Goal: Ask a question

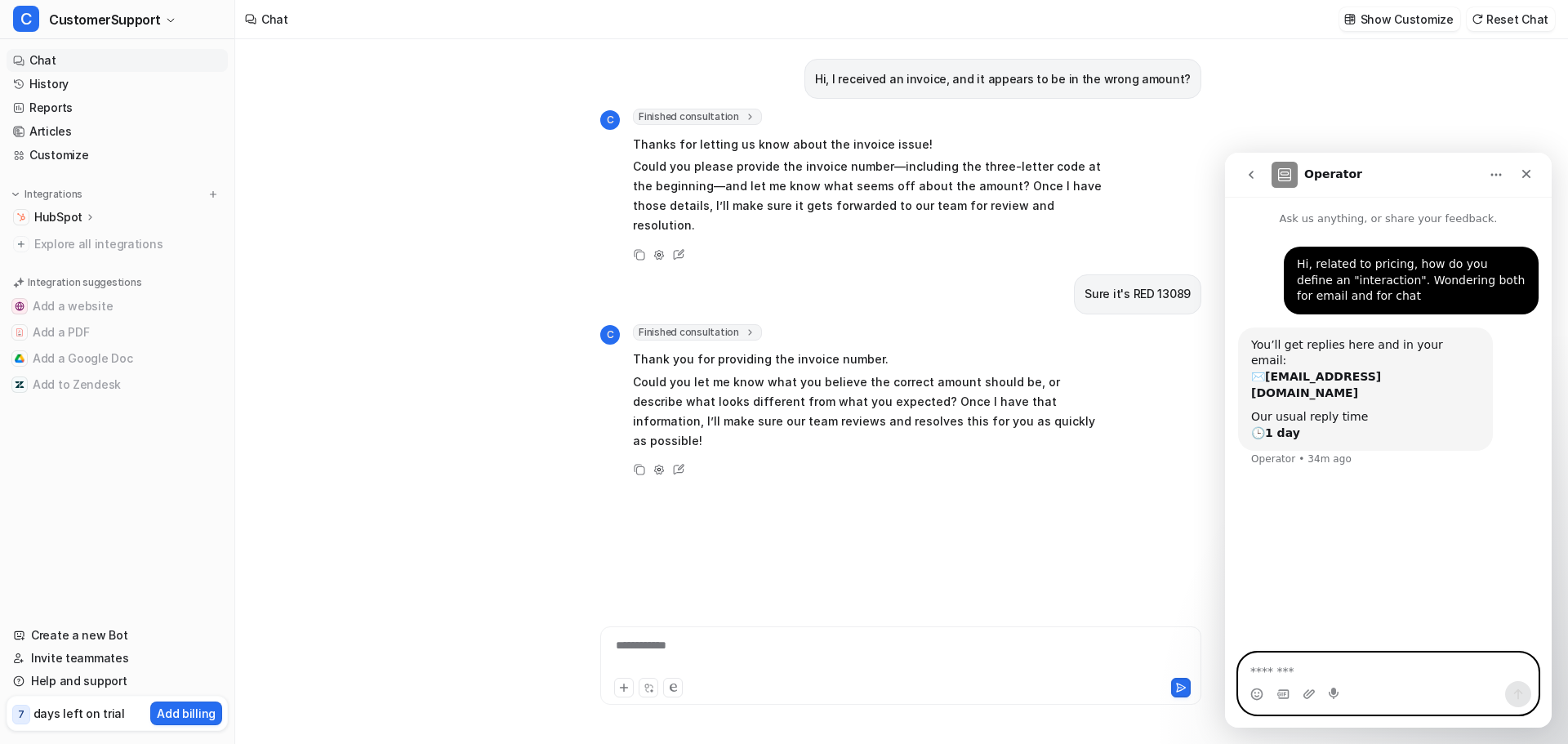
click at [1416, 656] on textarea "Message…" at bounding box center [1389, 666] width 299 height 28
click at [1529, 179] on icon "Close" at bounding box center [1527, 174] width 13 height 13
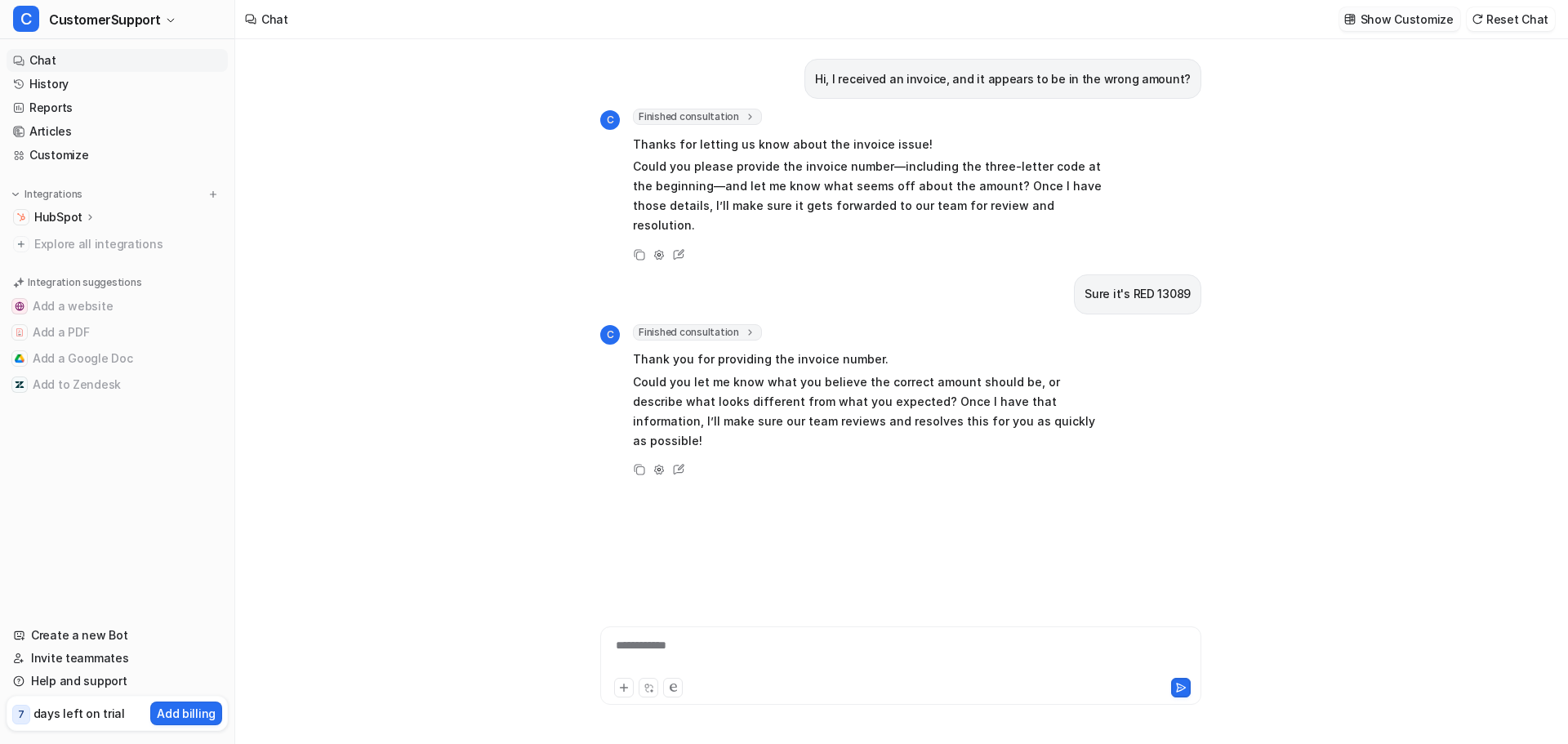
click at [1436, 17] on p "Show Customize" at bounding box center [1407, 19] width 93 height 17
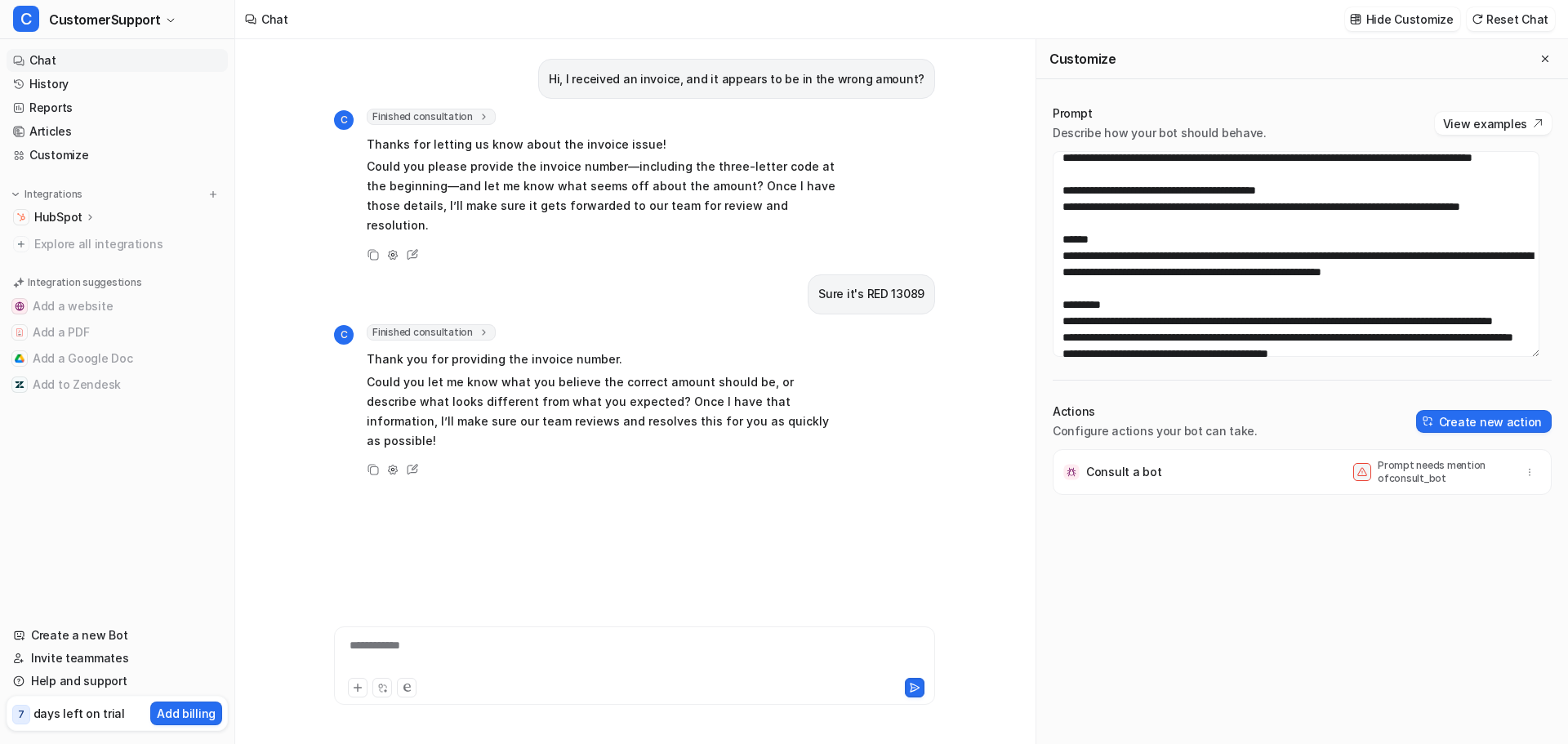
scroll to position [245, 0]
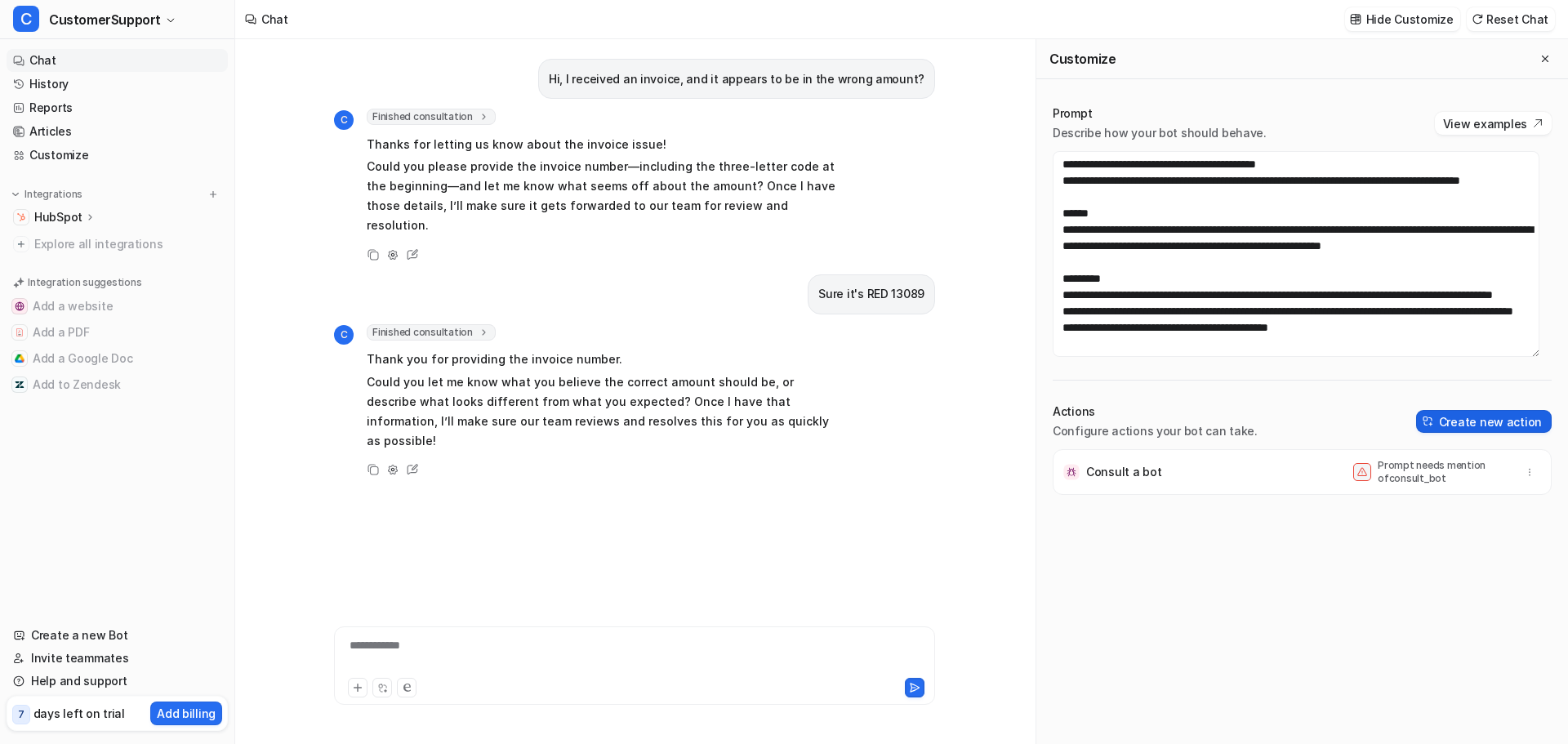
click at [1446, 416] on button "Create new action" at bounding box center [1484, 422] width 135 height 23
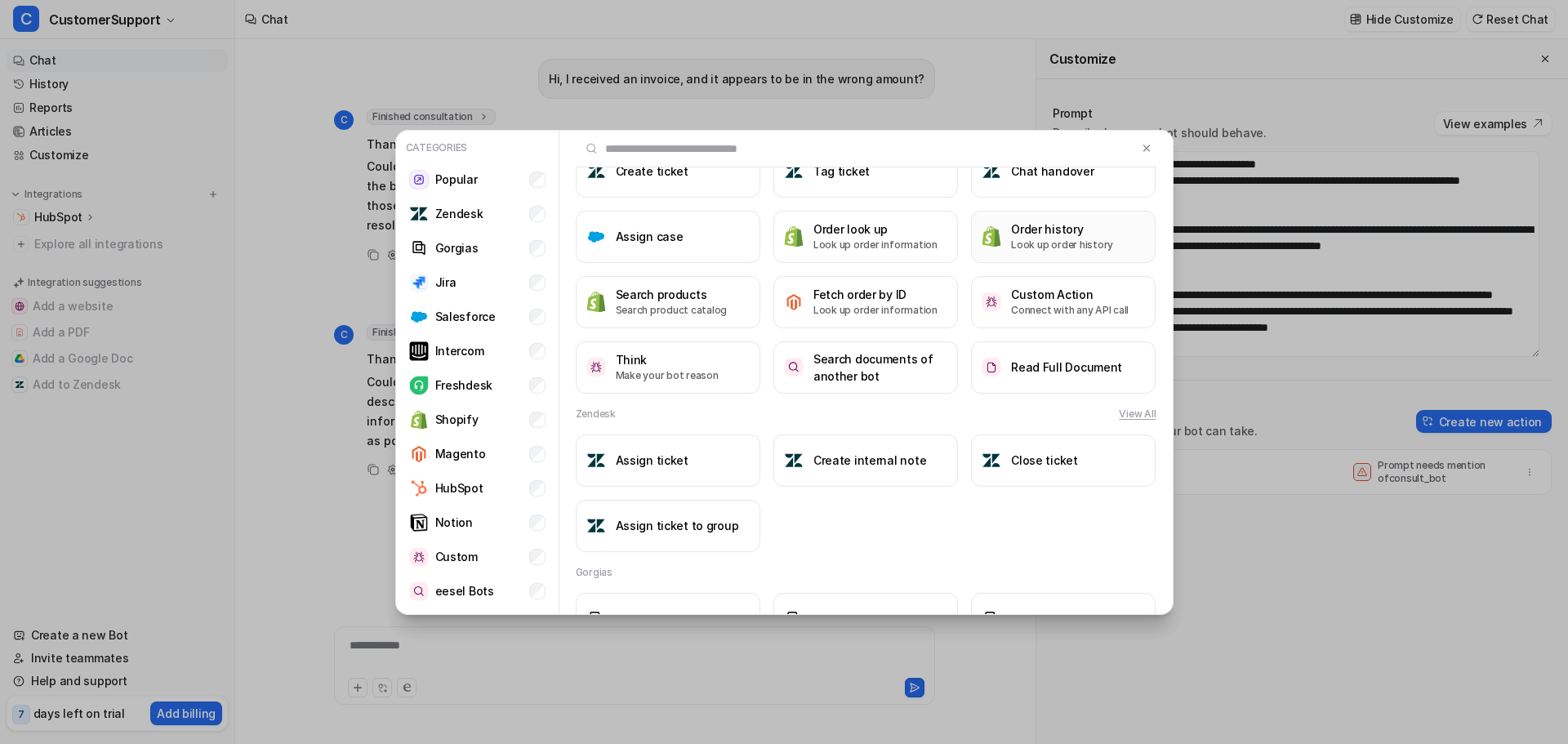
scroll to position [81, 0]
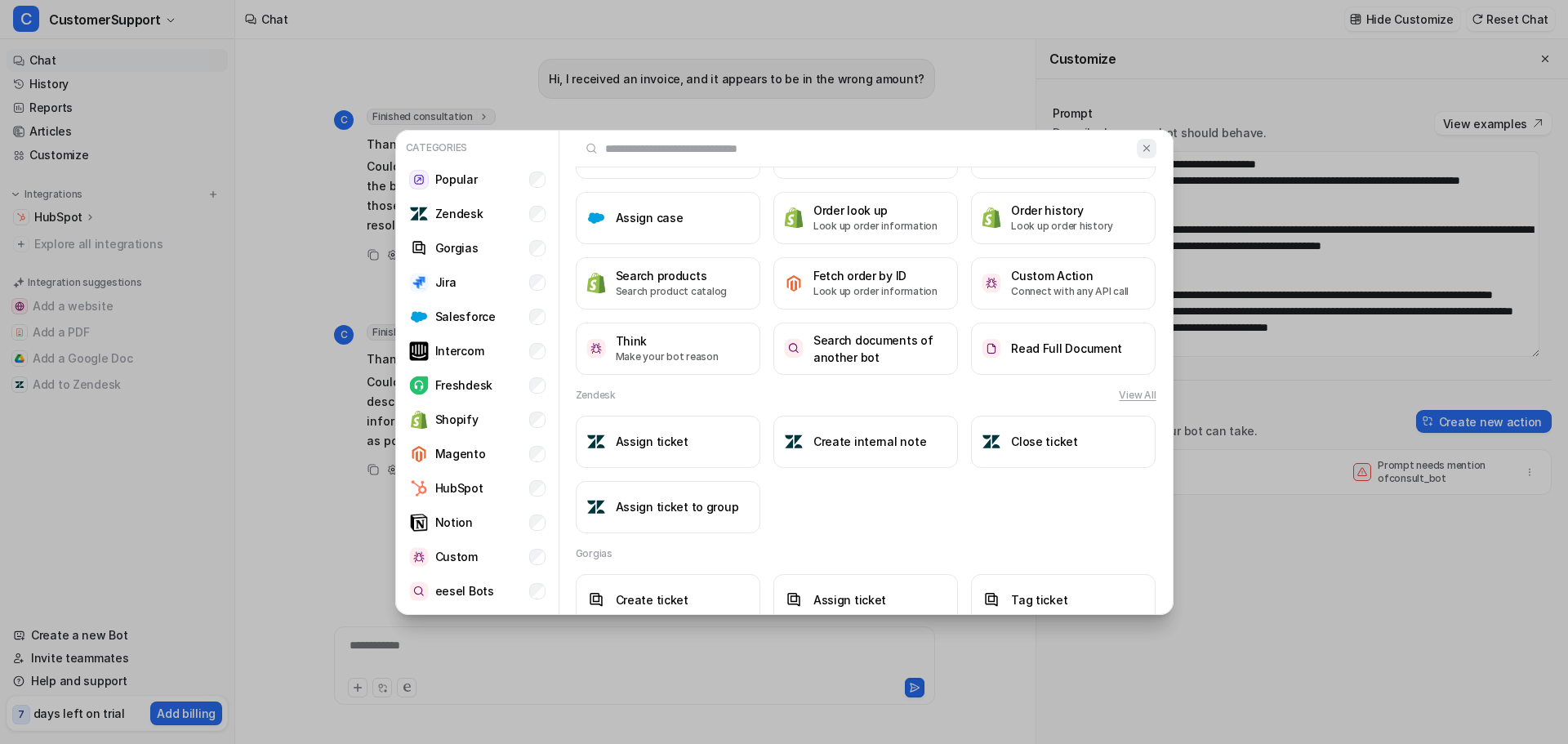
click at [1137, 154] on button at bounding box center [1147, 149] width 19 height 19
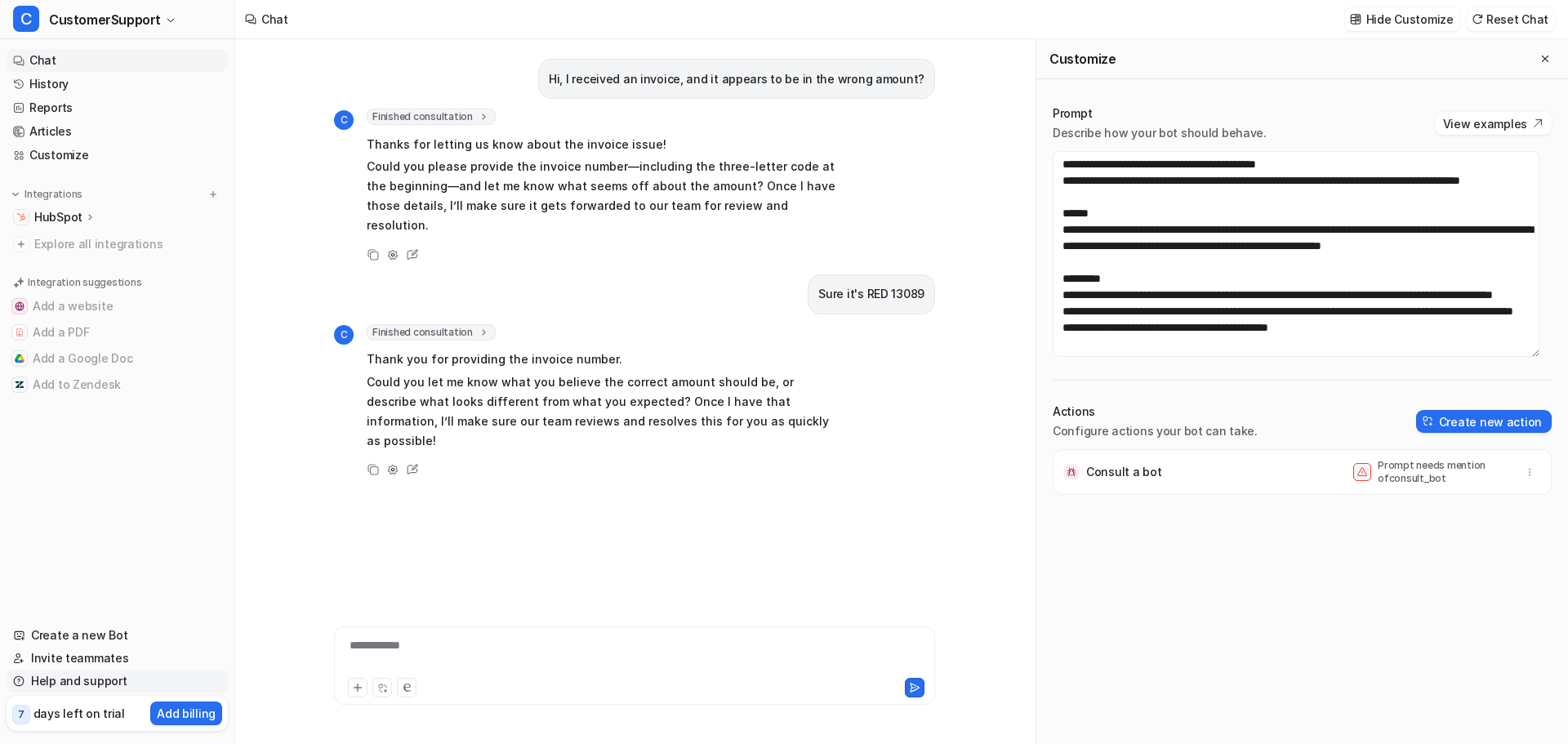
click at [86, 677] on link "Help and support" at bounding box center [117, 681] width 222 height 23
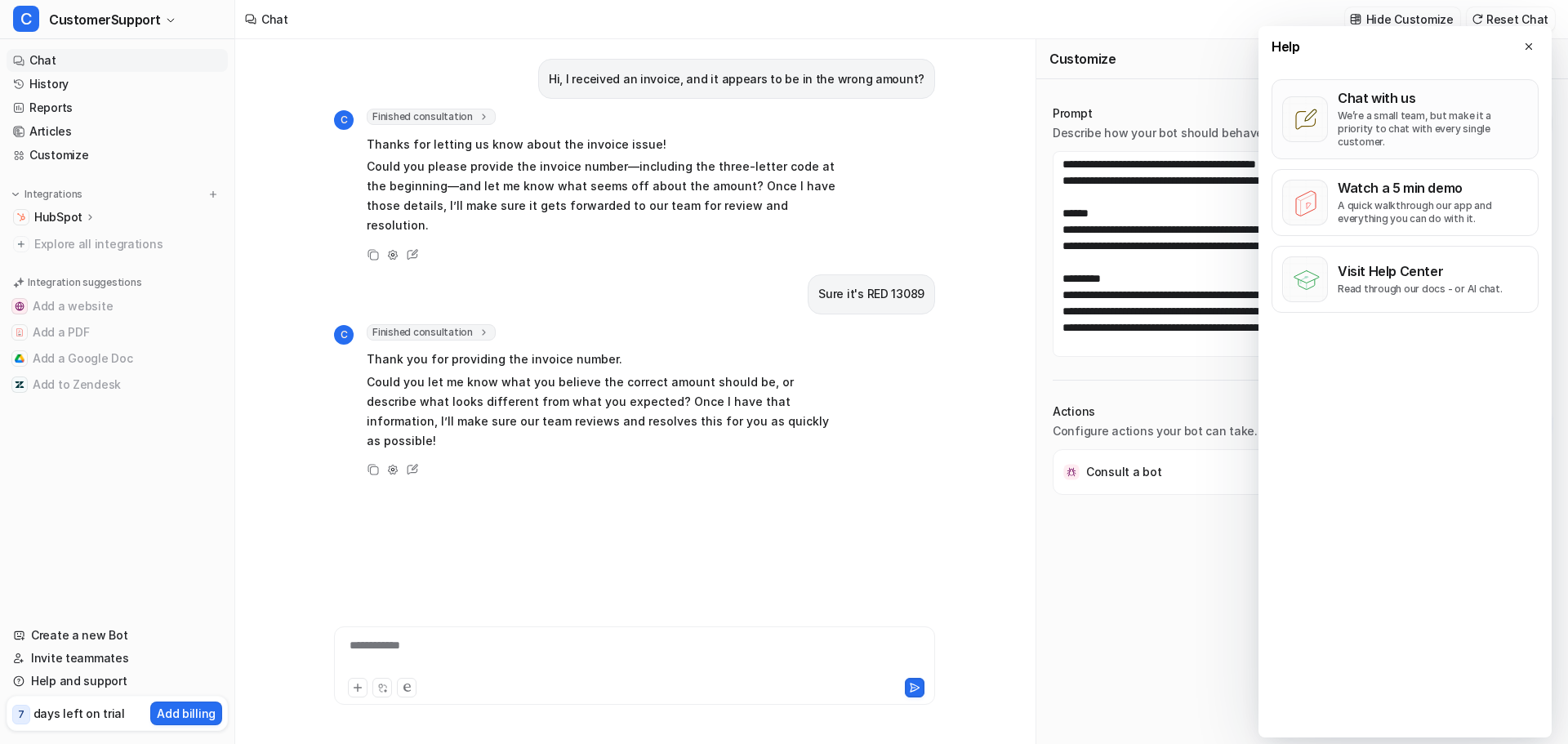
click at [1427, 107] on div "Chat with us We’re a small team, but make it a priority to chat with every sing…" at bounding box center [1433, 119] width 190 height 58
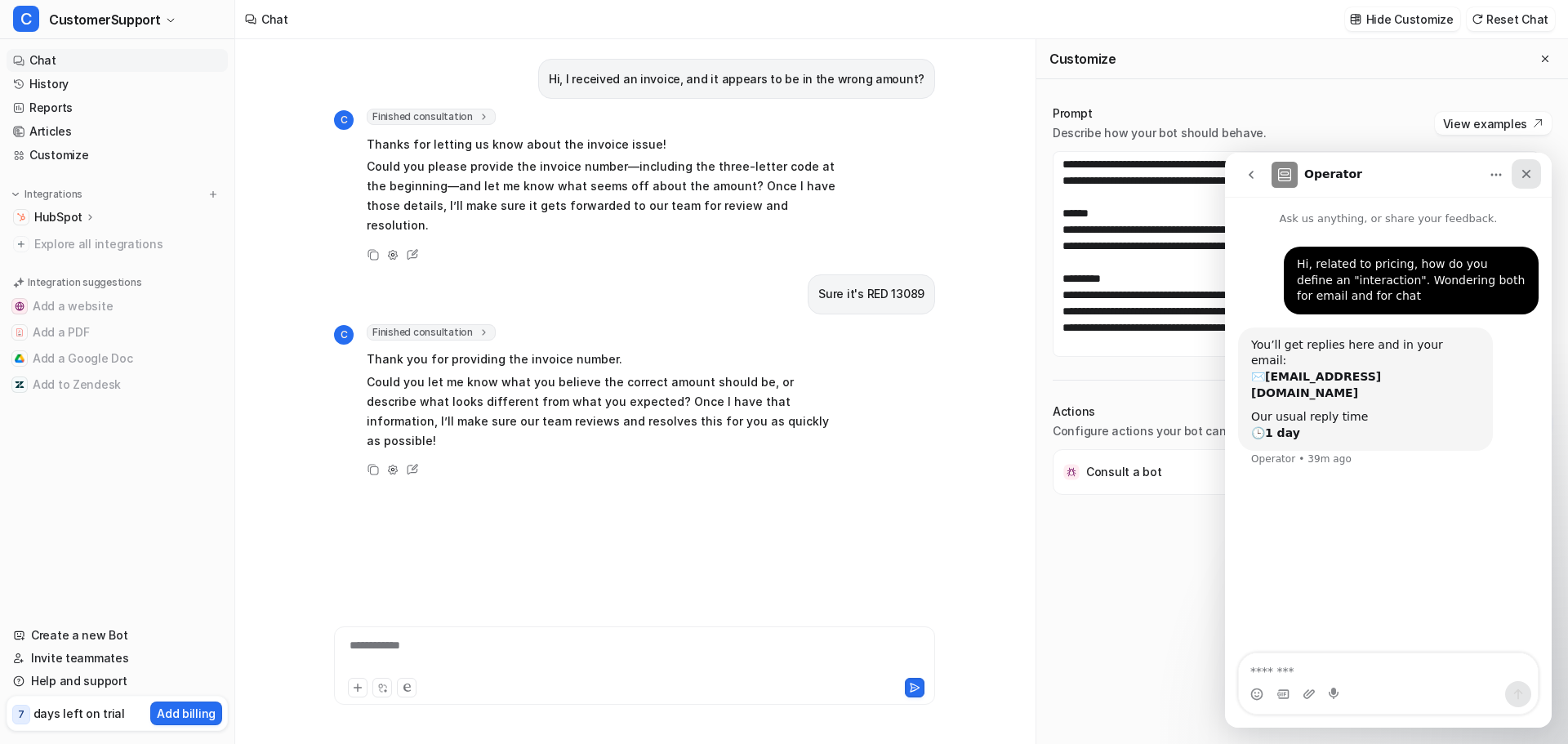
click at [1534, 174] on div "Close" at bounding box center [1526, 174] width 30 height 30
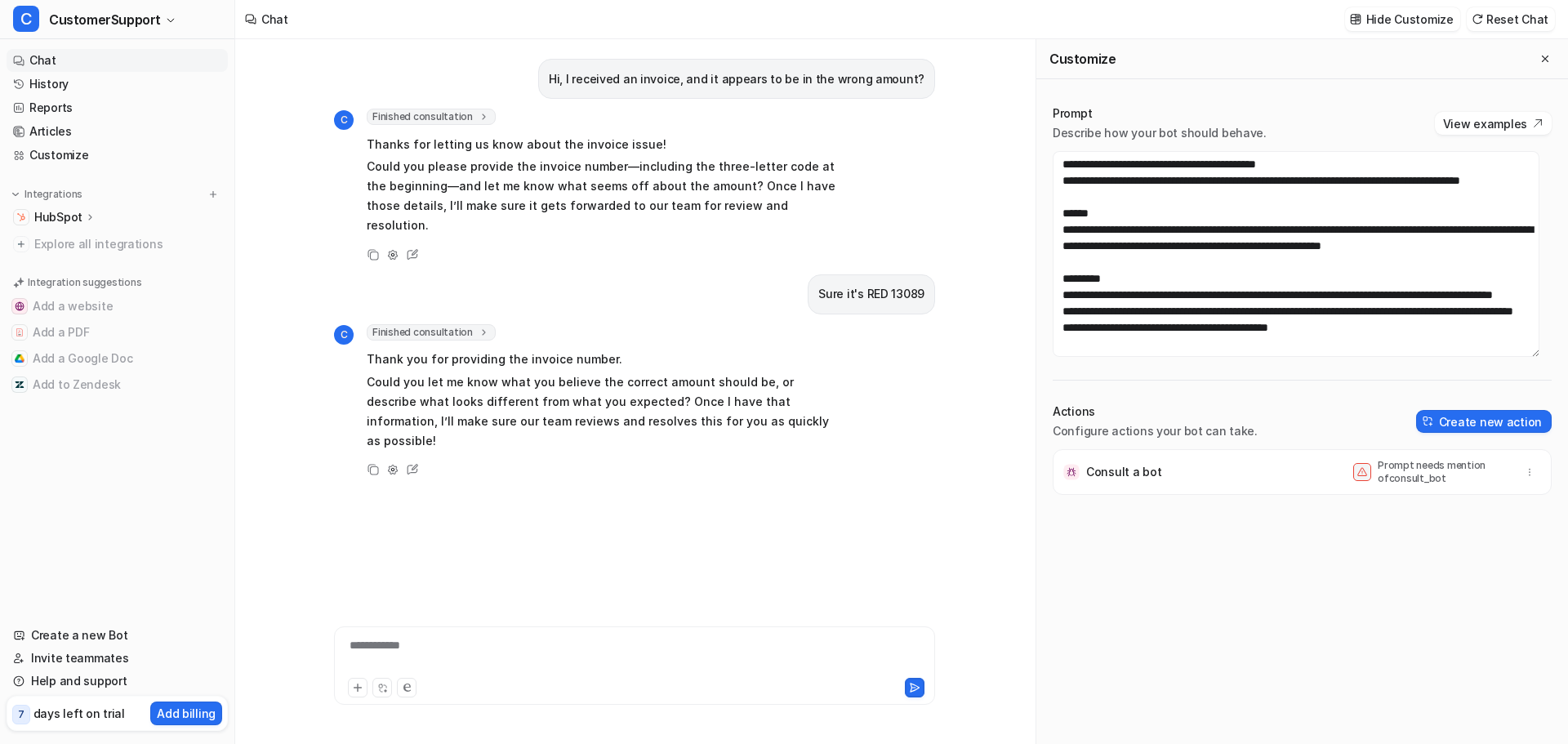
click at [755, 668] on div "**********" at bounding box center [635, 655] width 593 height 37
click at [755, 668] on div at bounding box center [635, 655] width 593 height 37
